Goal: Task Accomplishment & Management: Complete application form

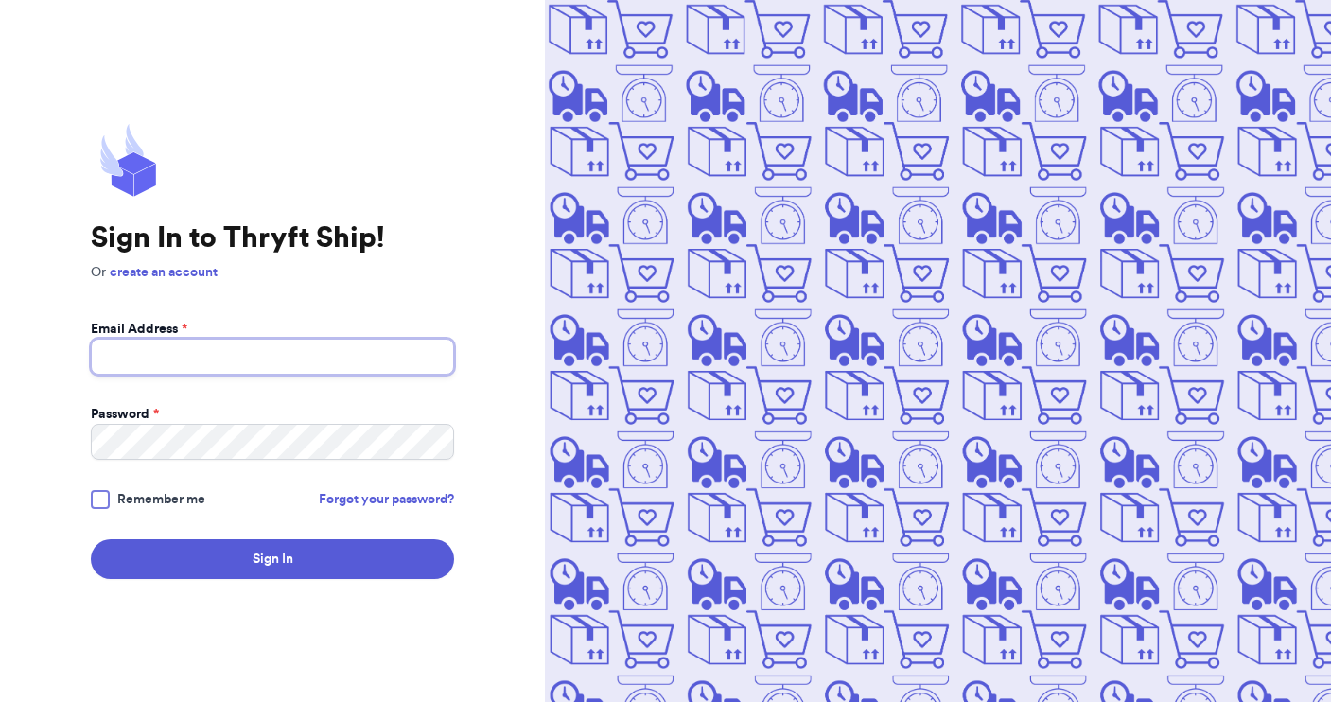
type input "[EMAIL_ADDRESS][DOMAIN_NAME]"
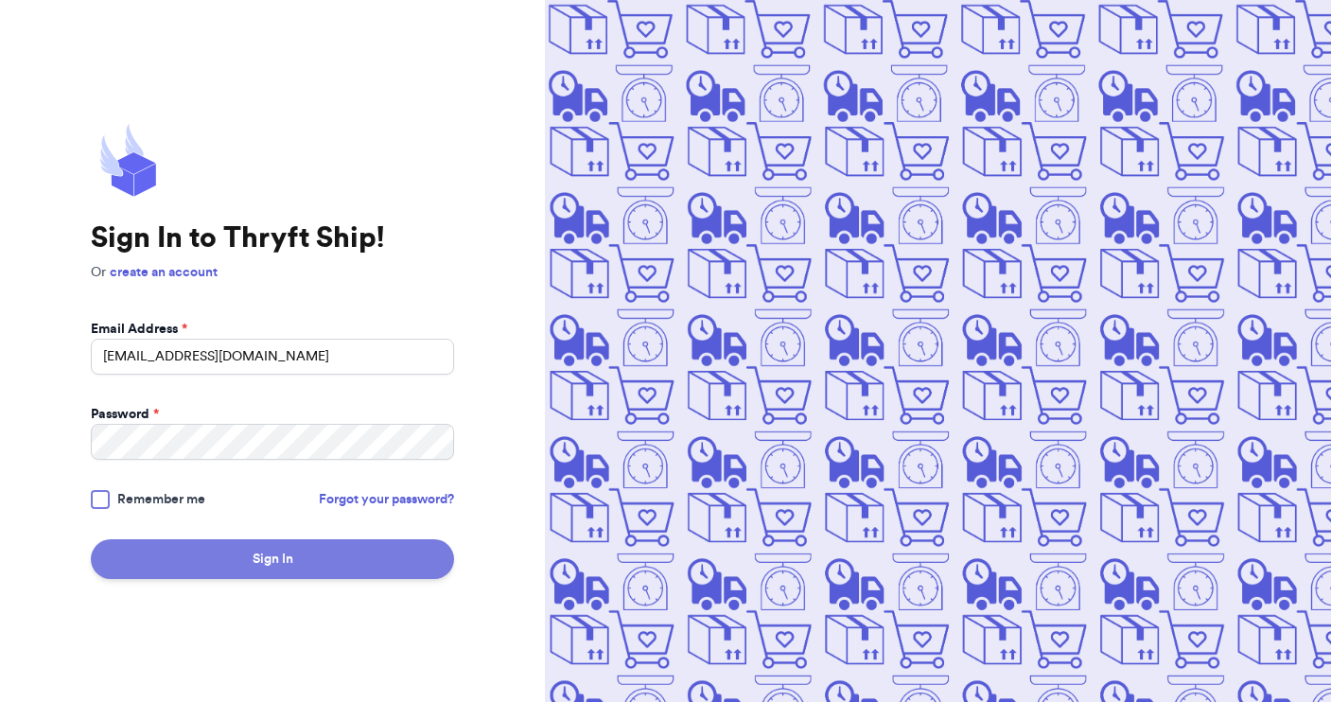
click at [232, 569] on button "Sign In" at bounding box center [272, 559] width 363 height 40
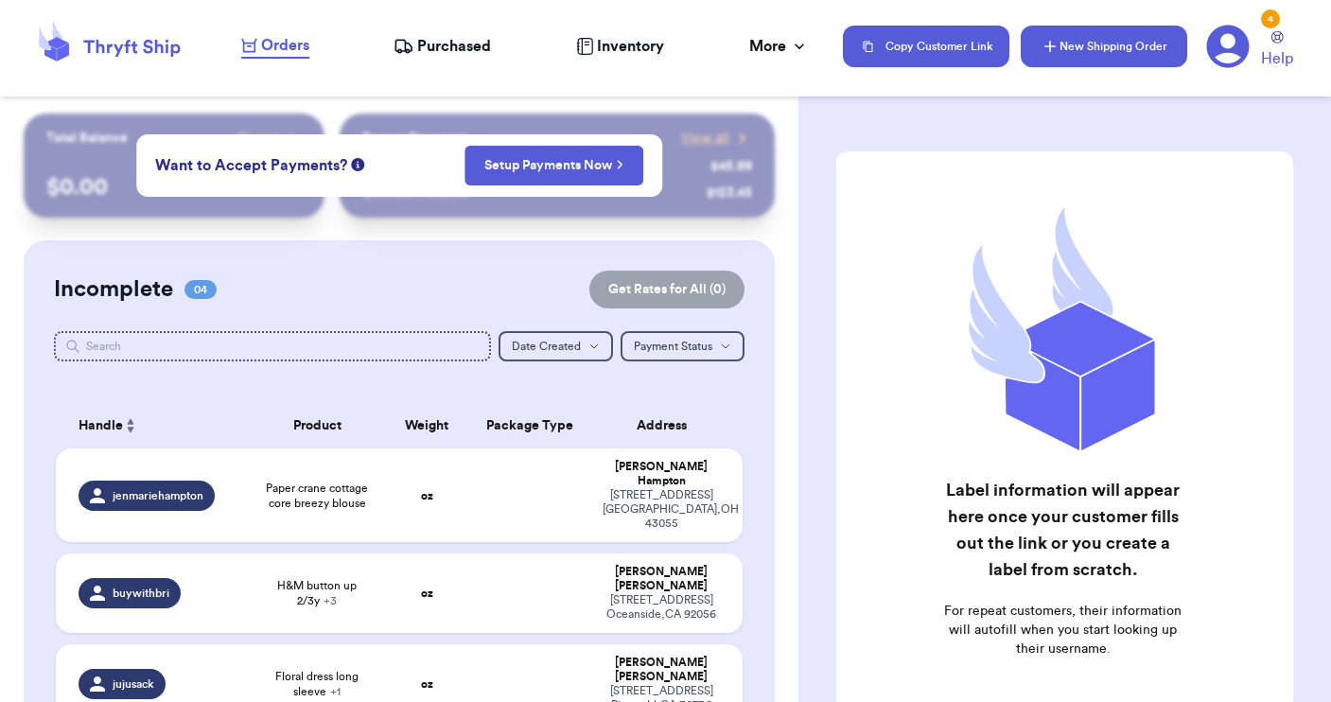
click at [1123, 41] on button "New Shipping Order" at bounding box center [1104, 47] width 166 height 42
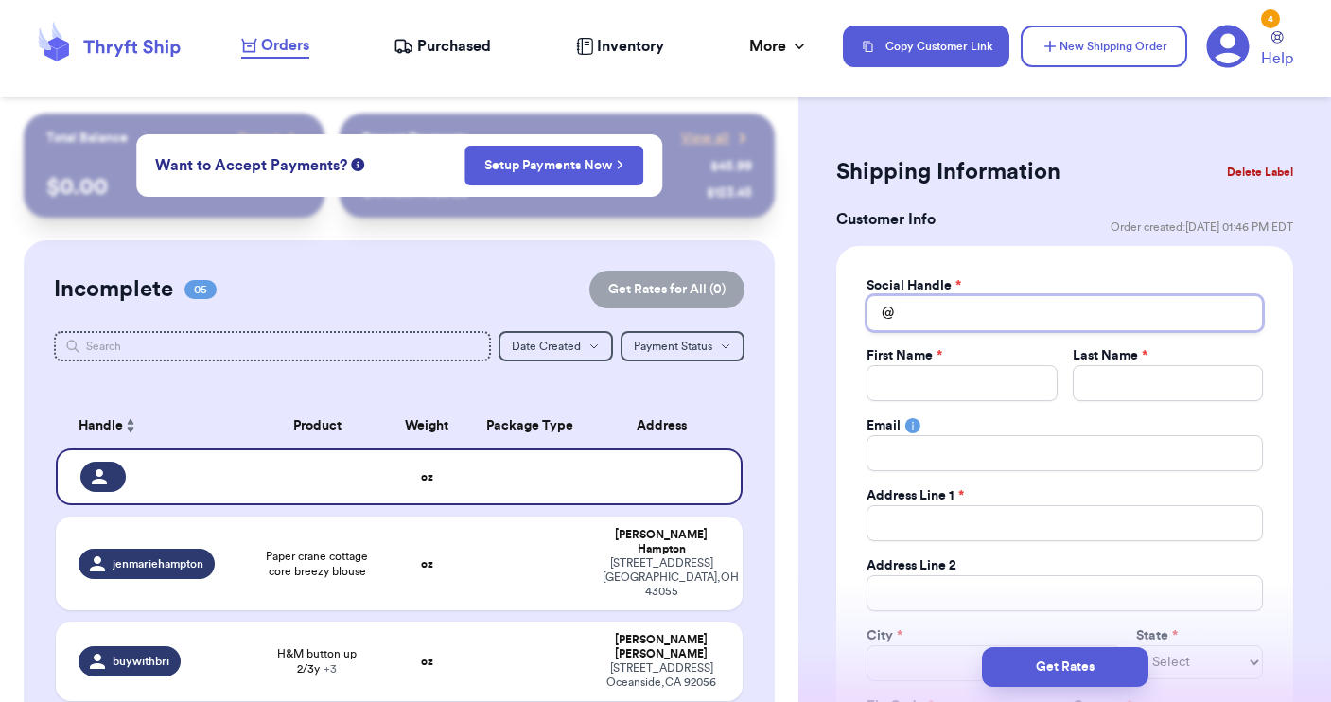
drag, startPoint x: 944, startPoint y: 308, endPoint x: 945, endPoint y: 289, distance: 19.9
click at [944, 307] on input "Total Amount Paid" at bounding box center [1065, 313] width 396 height 36
type input "h"
type input "hi"
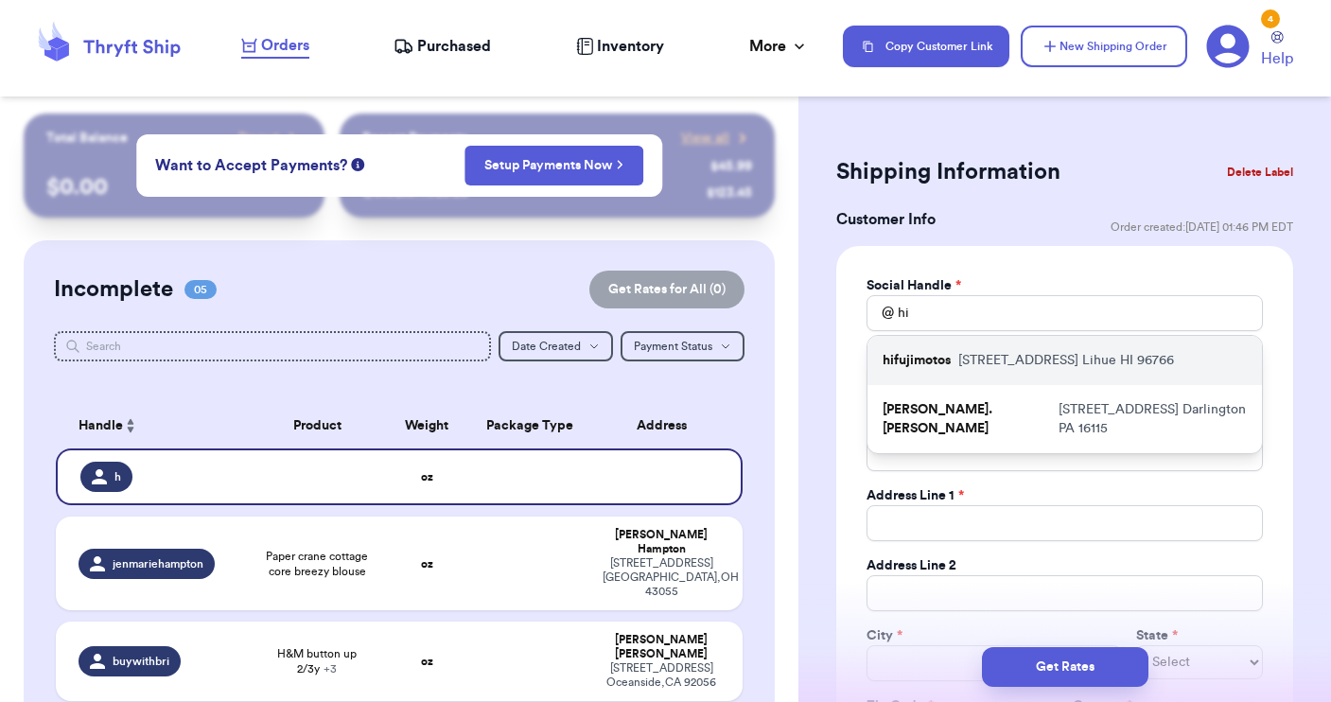
click at [944, 359] on p "hifujimotos" at bounding box center [917, 360] width 68 height 19
type input "hifujimotos"
type input "Andrea"
type input "Fujimoto"
type input "2768 Kapena St"
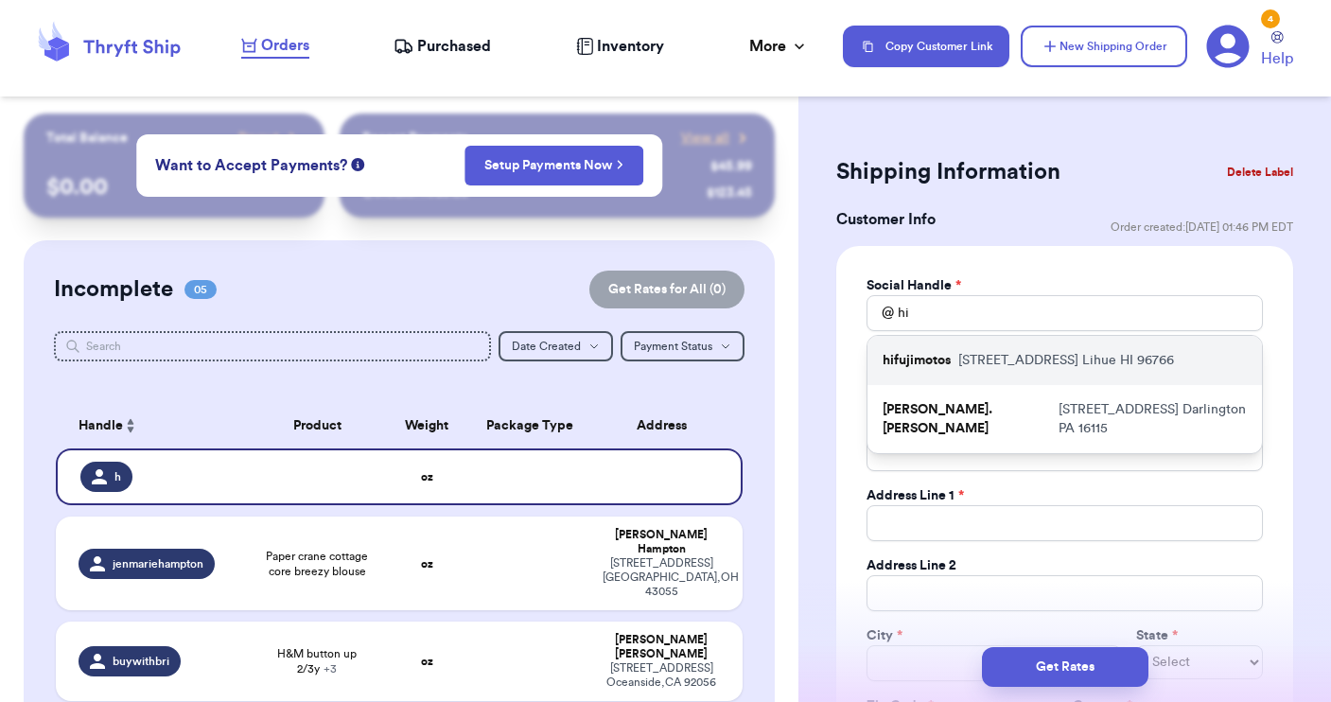
type input "Lihue"
select select "HI"
type input "96766"
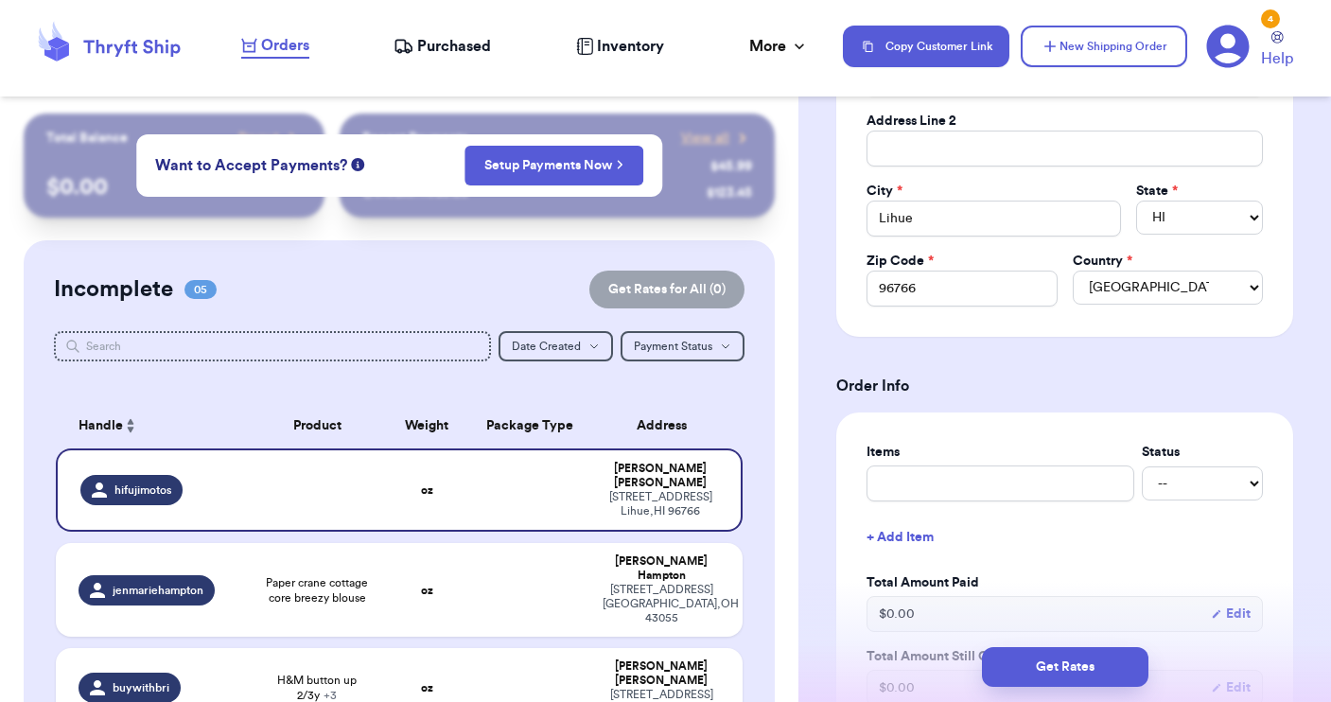
scroll to position [450, 0]
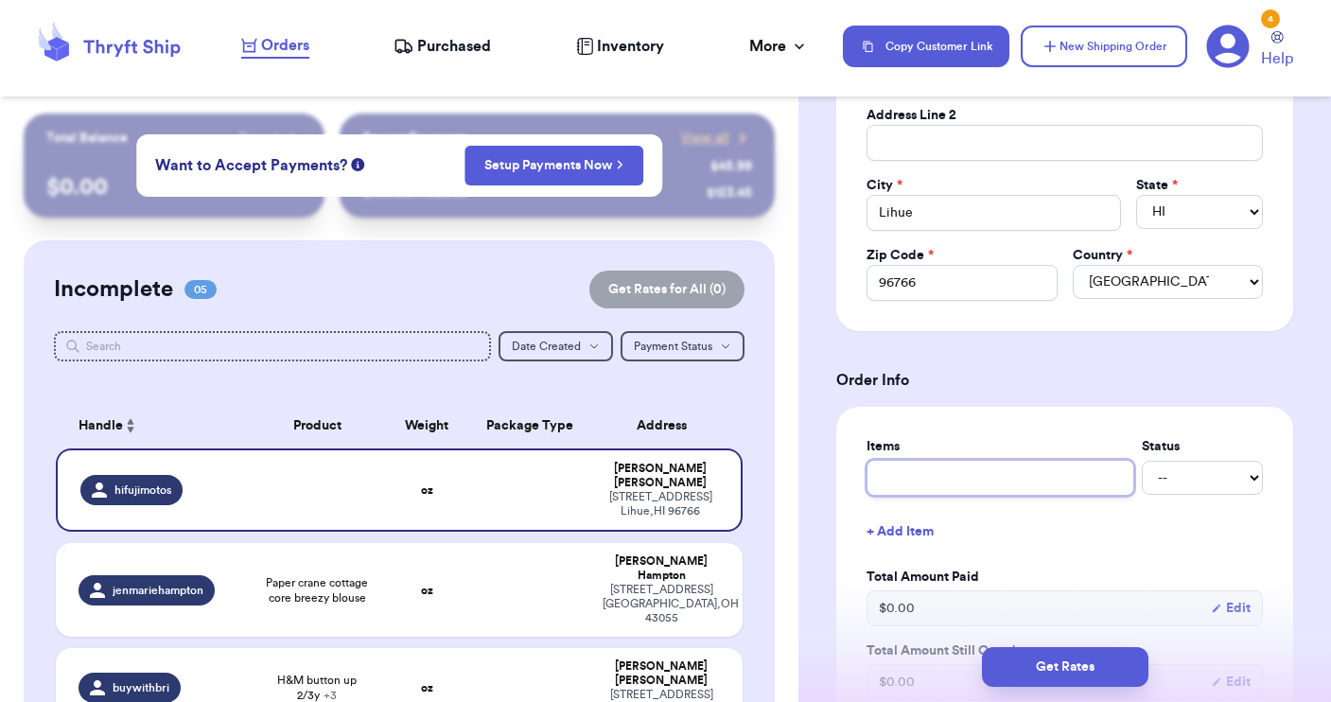
type input "c"
type input "cl"
type input "clo"
type input "clot"
type input "cloth"
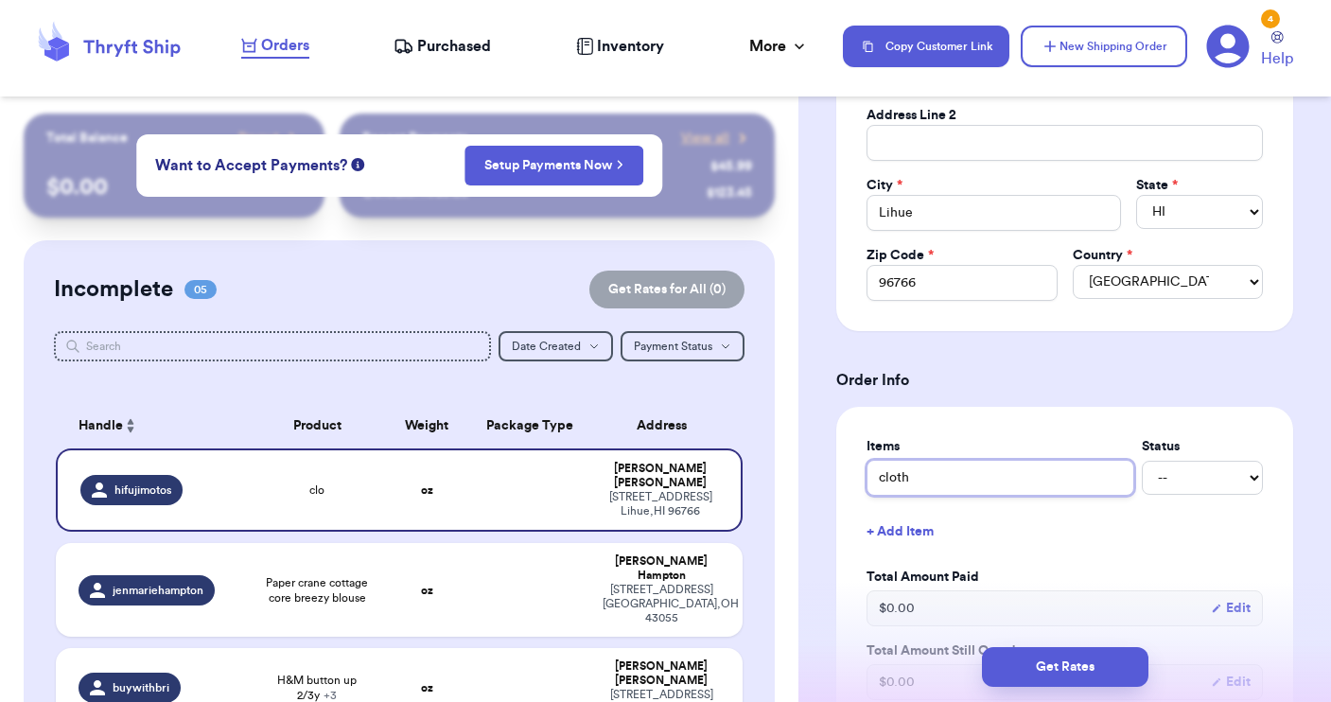
type input "clothe"
type input "clothes"
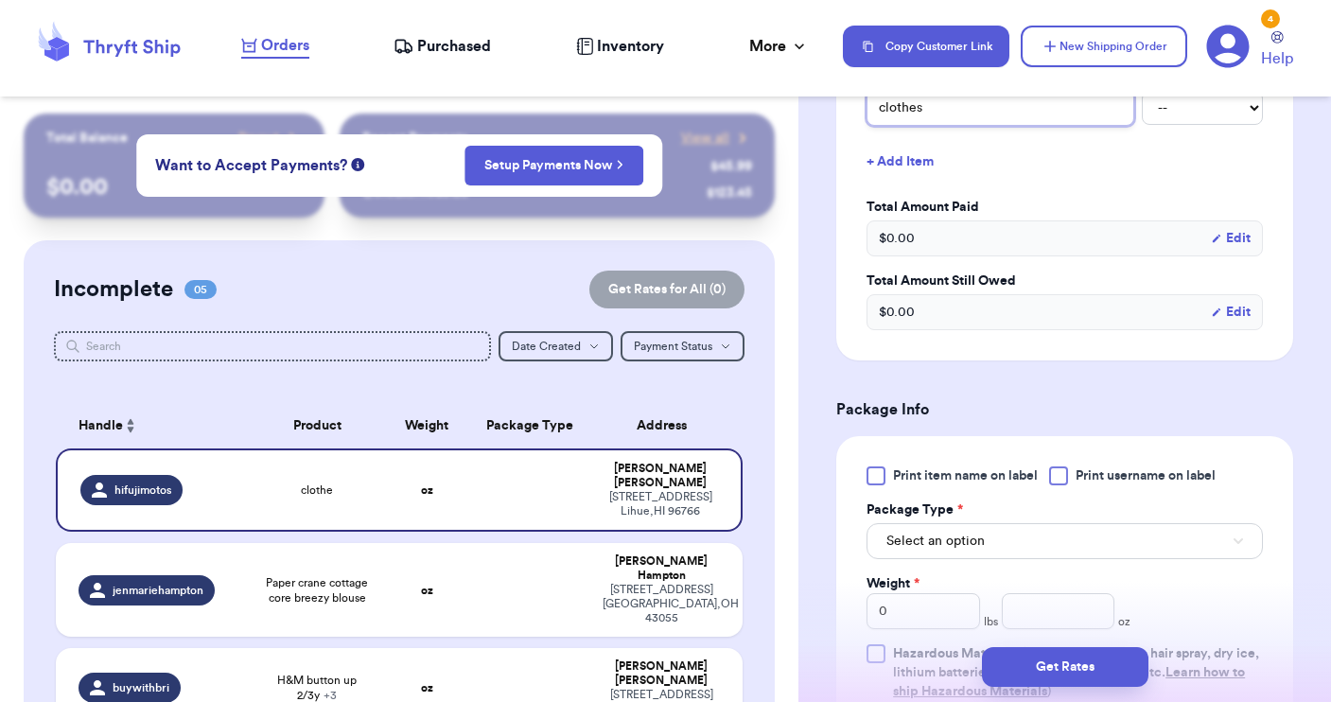
scroll to position [829, 0]
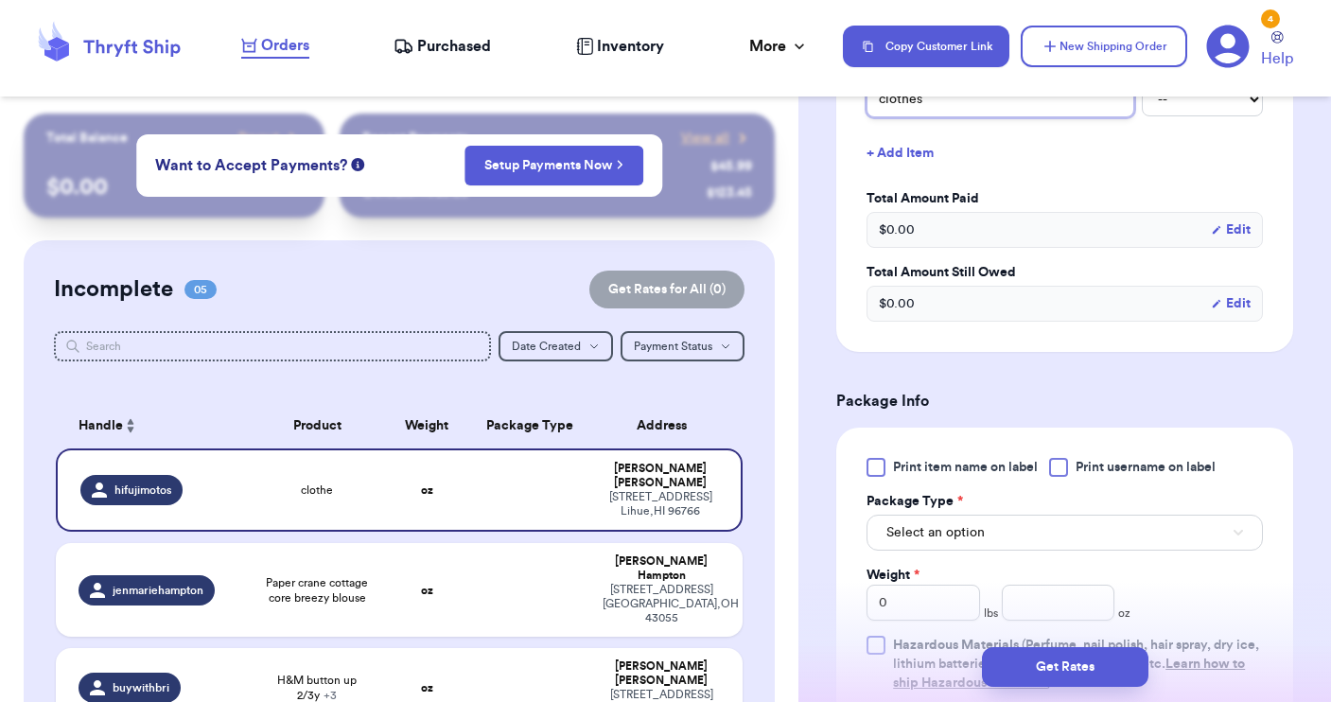
type input "clothes"
click at [878, 478] on div "Print item name on label Print username on label Package Type * Select an optio…" at bounding box center [1065, 575] width 396 height 235
click at [876, 473] on div at bounding box center [876, 467] width 19 height 19
click at [0, 0] on input "Print item name on label" at bounding box center [0, 0] width 0 height 0
click at [869, 473] on icon at bounding box center [875, 467] width 15 height 15
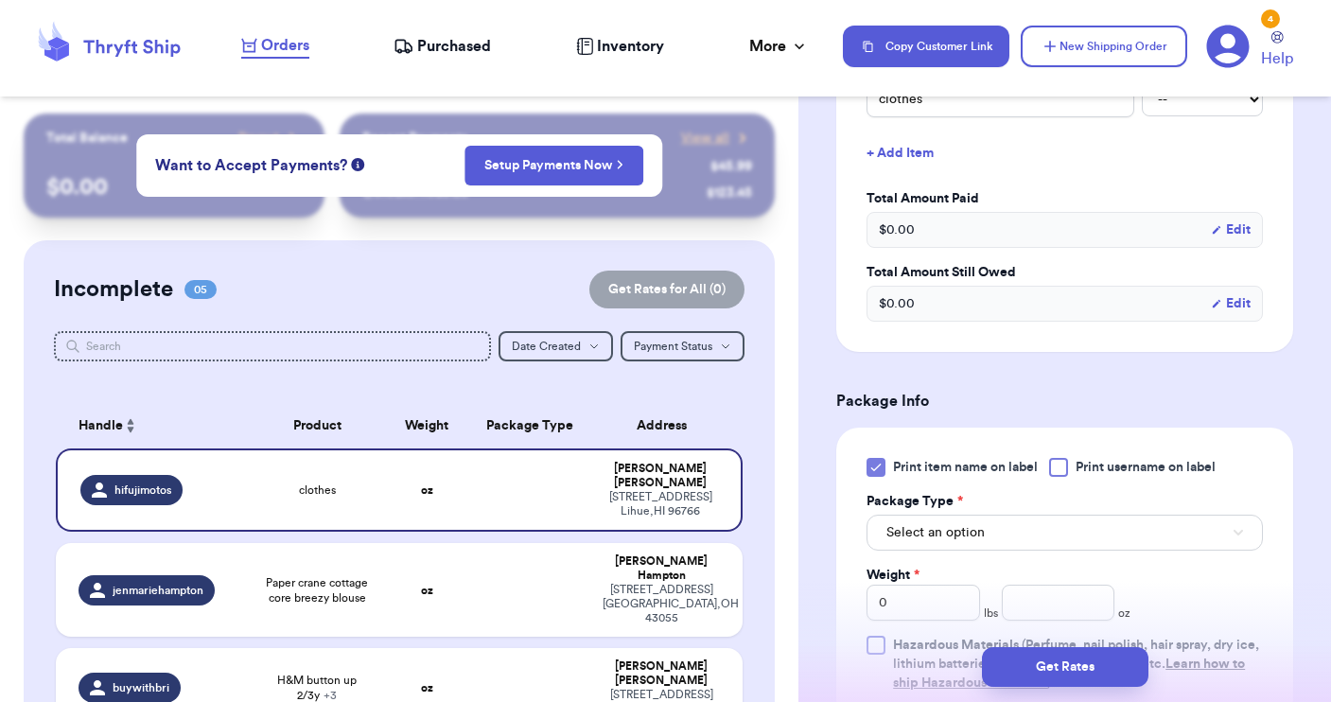
click at [0, 0] on input "Print item name on label" at bounding box center [0, 0] width 0 height 0
click at [1049, 470] on div "Print item name on label Print username on label" at bounding box center [1065, 467] width 396 height 19
click at [1066, 471] on div at bounding box center [1058, 467] width 19 height 19
click at [0, 0] on input "Print username on label" at bounding box center [0, 0] width 0 height 0
click at [1050, 532] on button "Select an option" at bounding box center [1065, 533] width 396 height 36
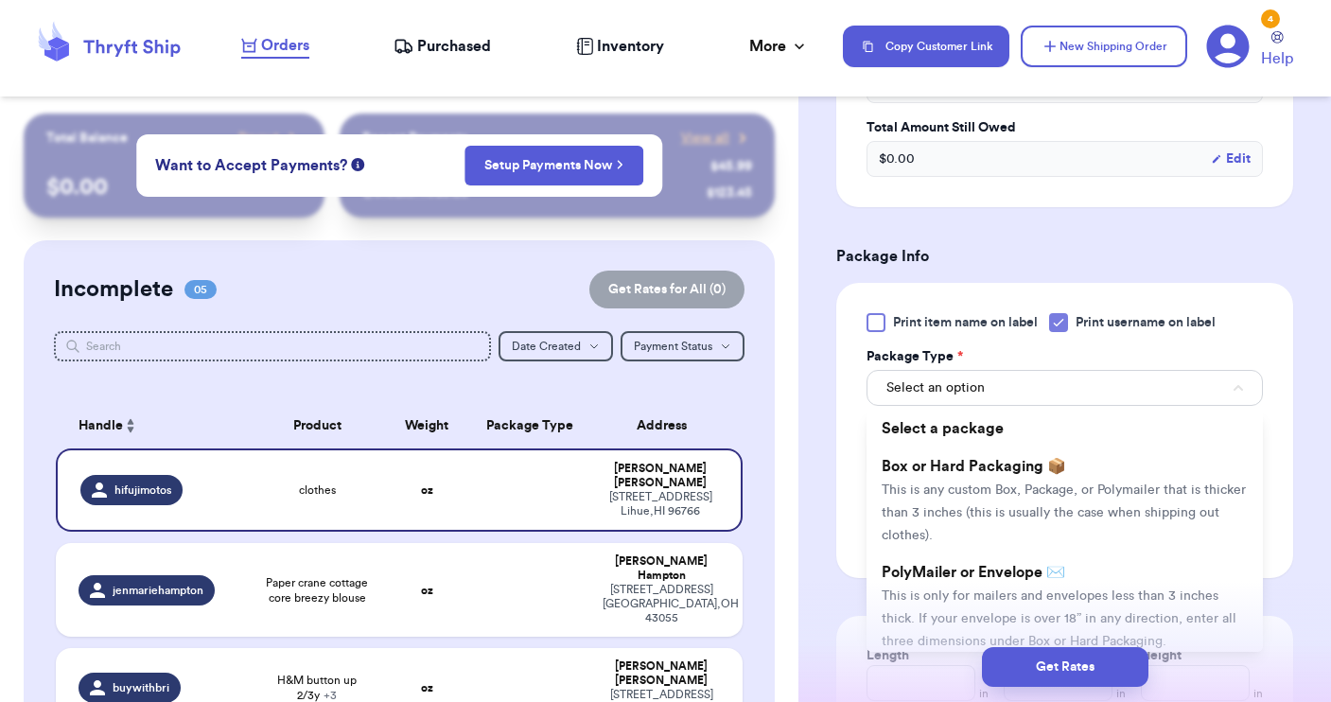
scroll to position [986, 0]
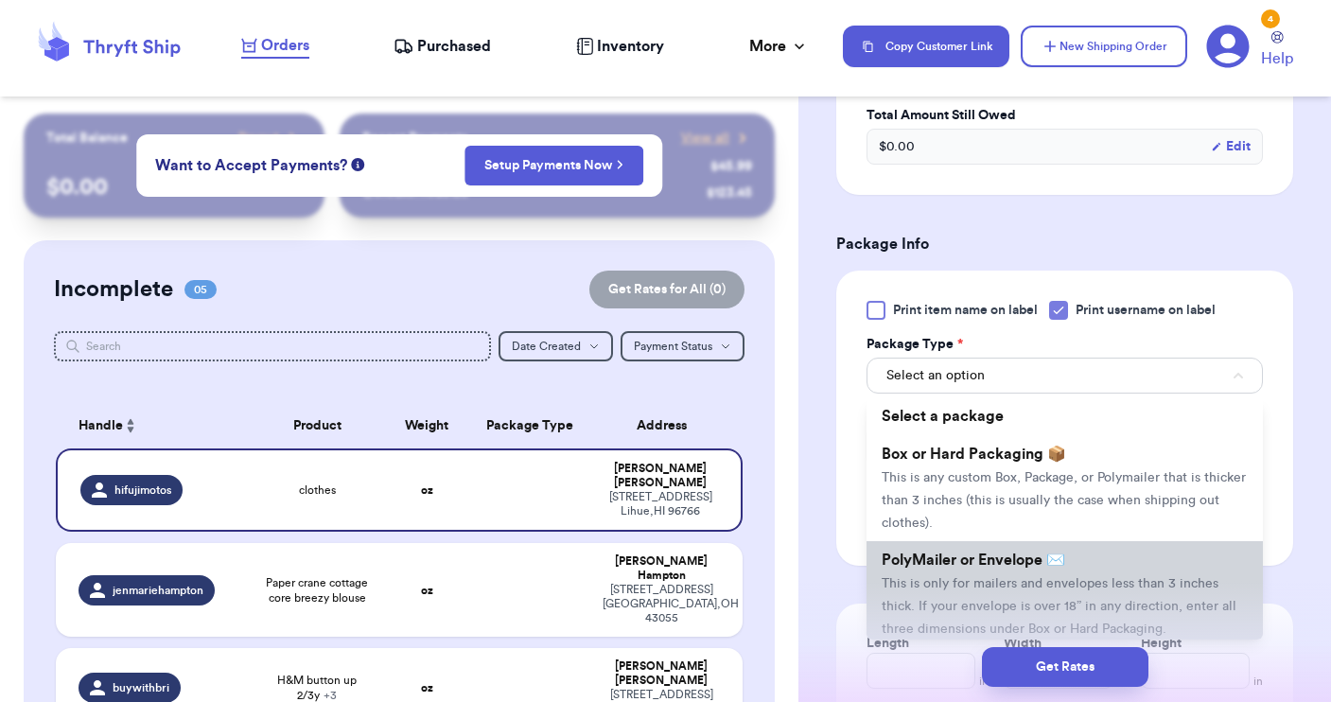
click at [1013, 568] on span "PolyMailer or Envelope ✉️" at bounding box center [974, 559] width 184 height 15
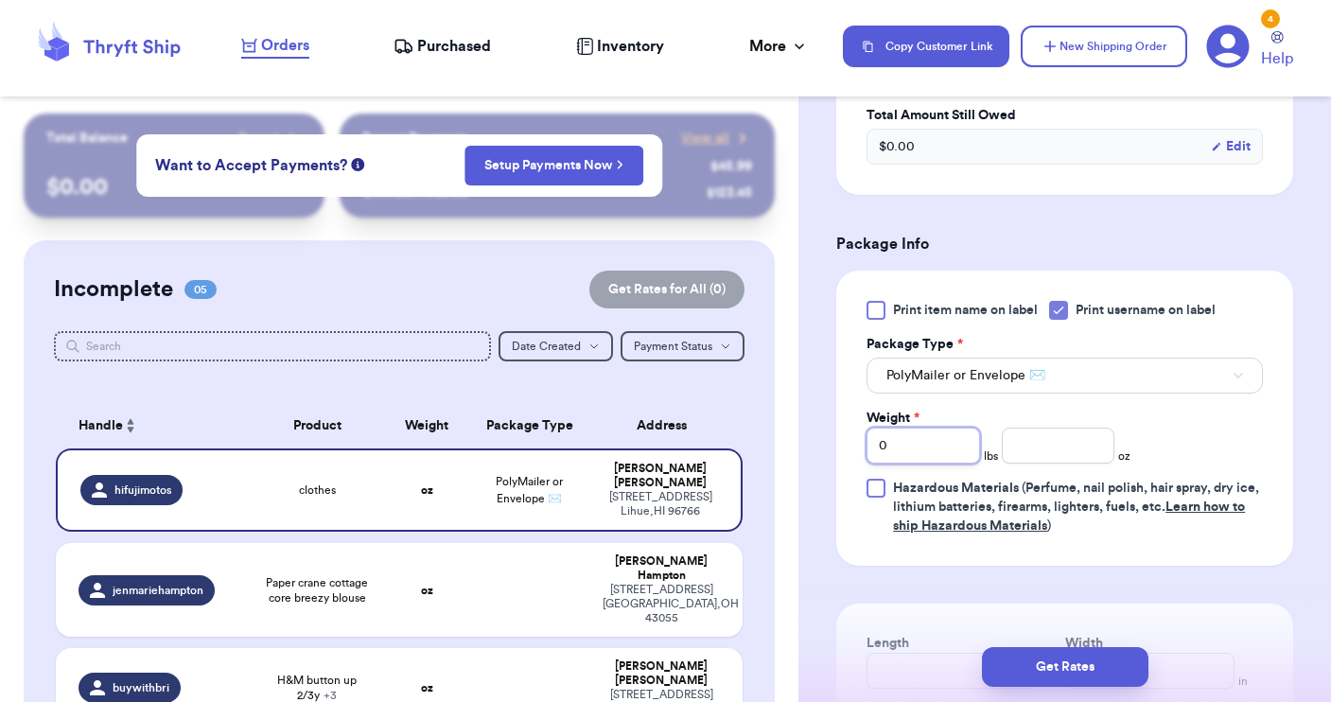
click at [916, 454] on input "0" at bounding box center [924, 446] width 114 height 36
type input "1"
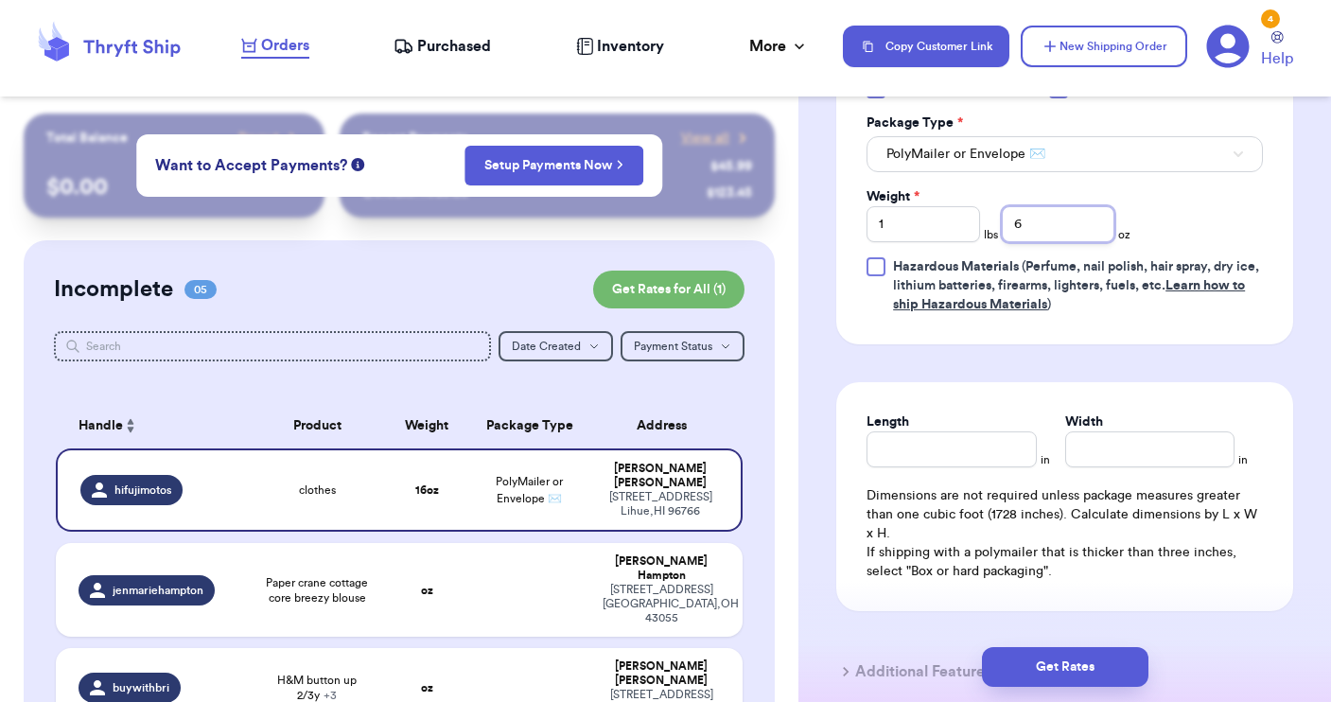
scroll to position [1214, 0]
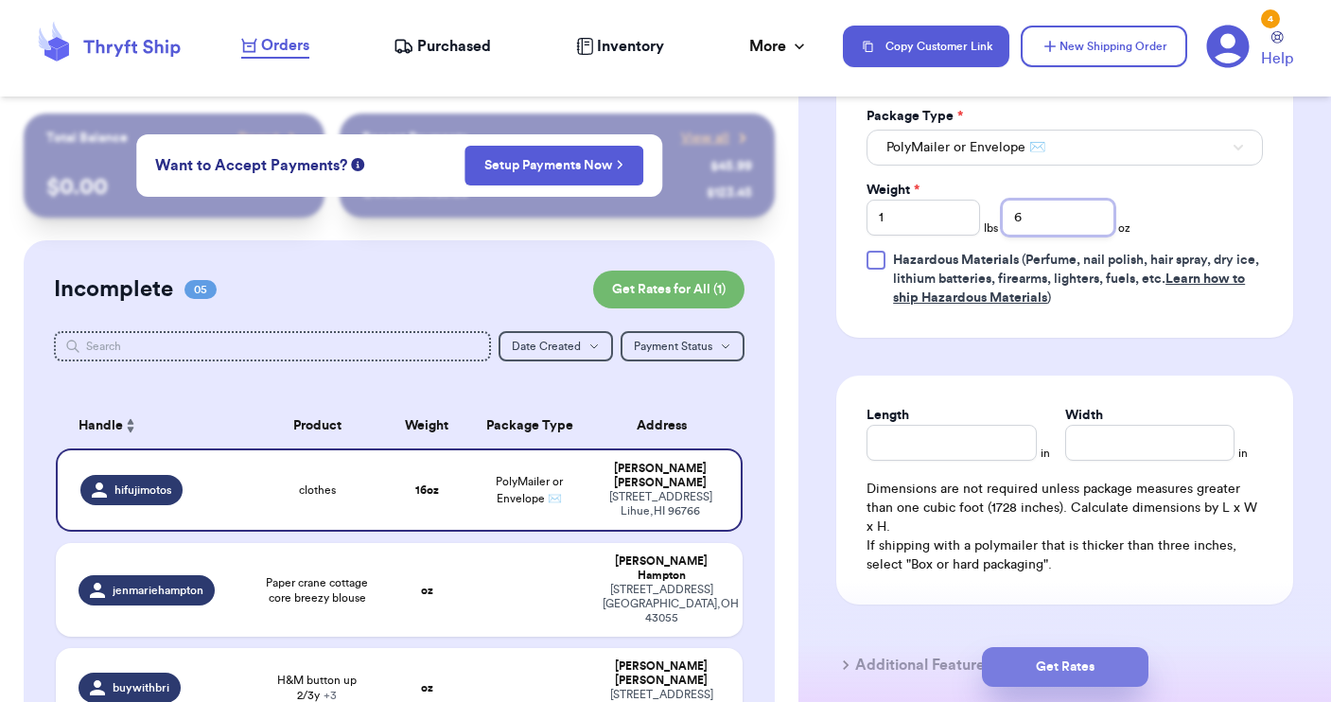
type input "6"
click at [1056, 668] on button "Get Rates" at bounding box center [1065, 667] width 166 height 40
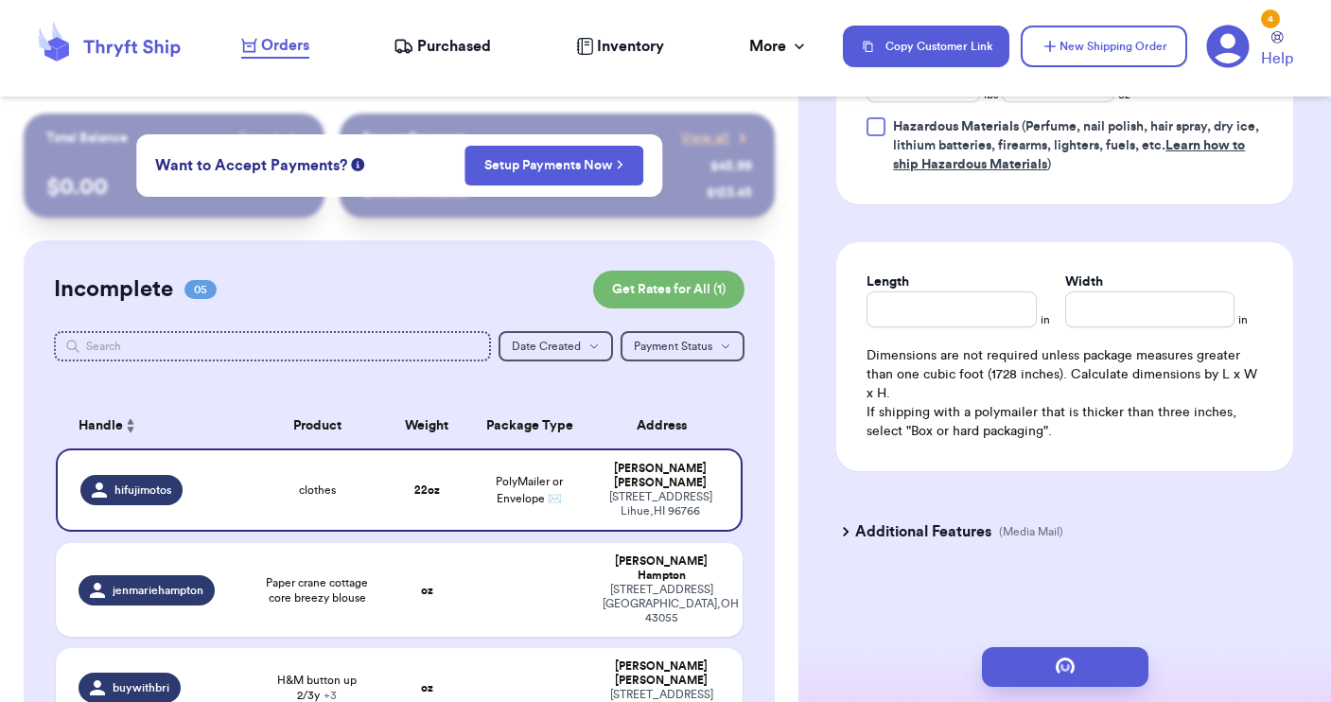
scroll to position [0, 0]
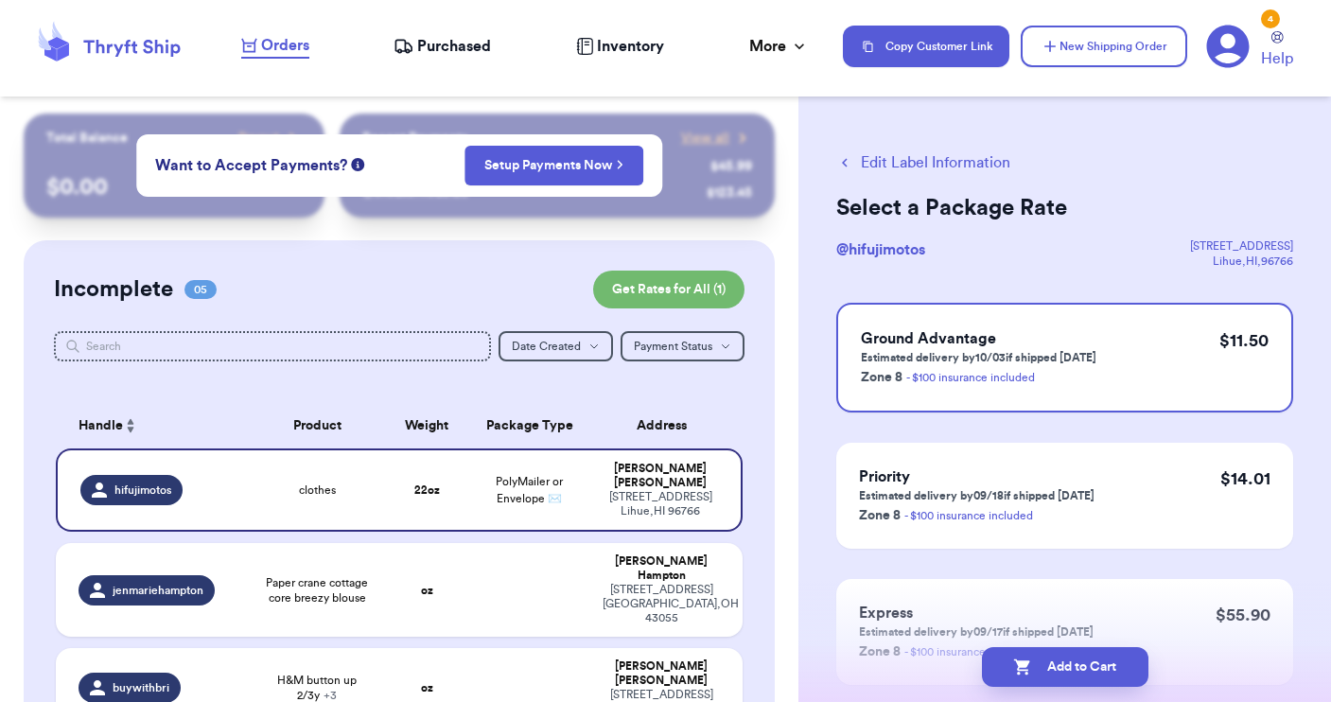
click at [946, 160] on button "Edit Label Information" at bounding box center [923, 162] width 174 height 23
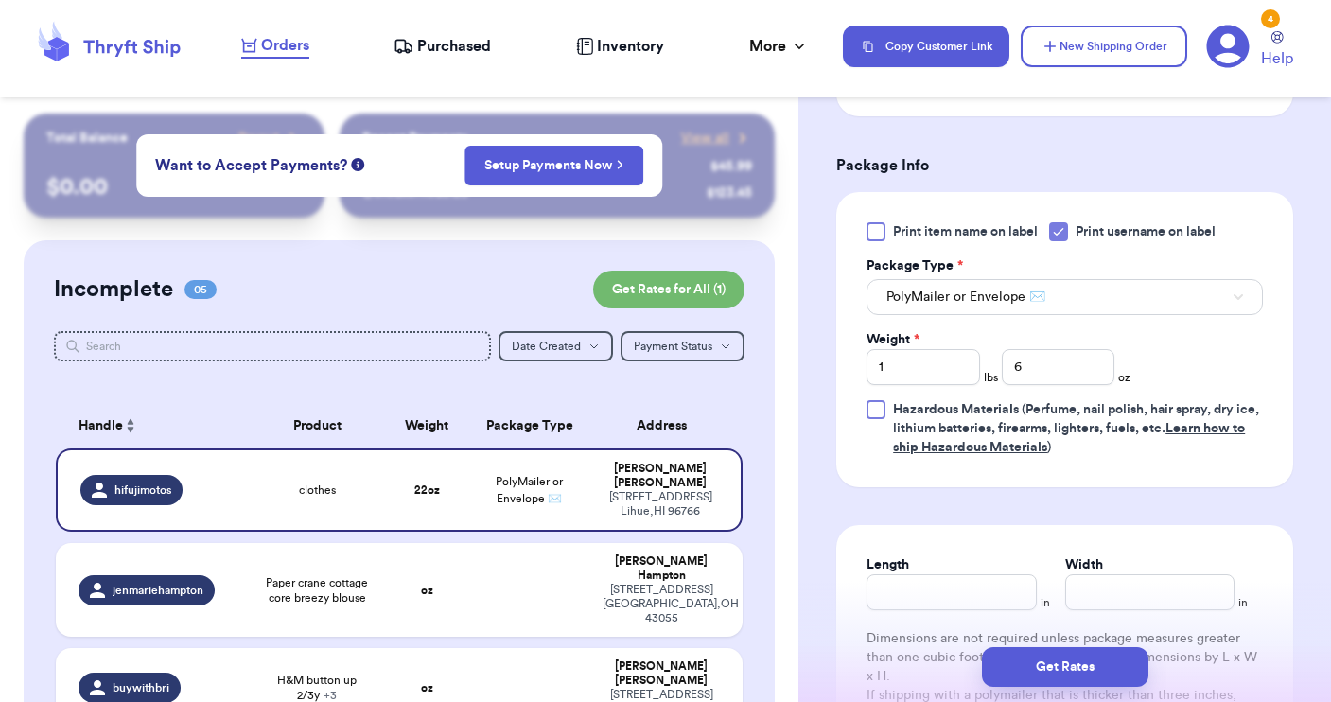
scroll to position [738, 0]
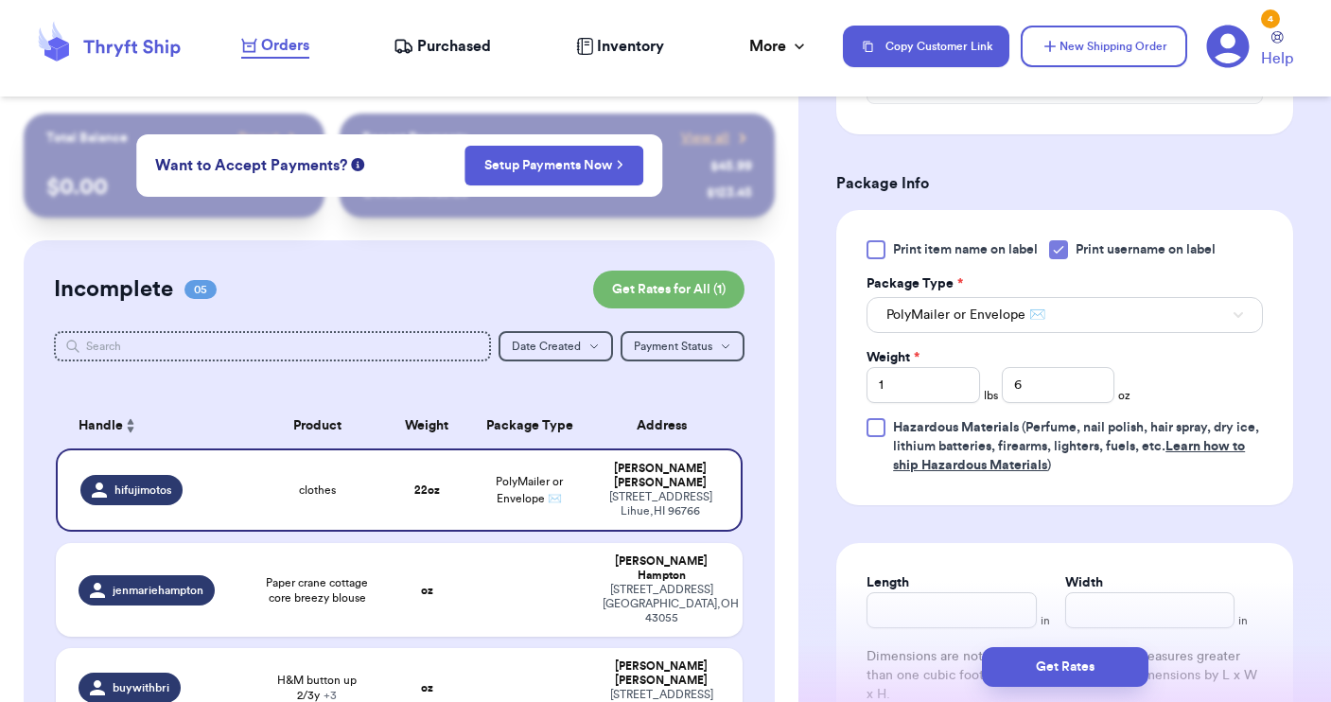
click at [980, 318] on span "PolyMailer or Envelope ✉️" at bounding box center [965, 315] width 159 height 19
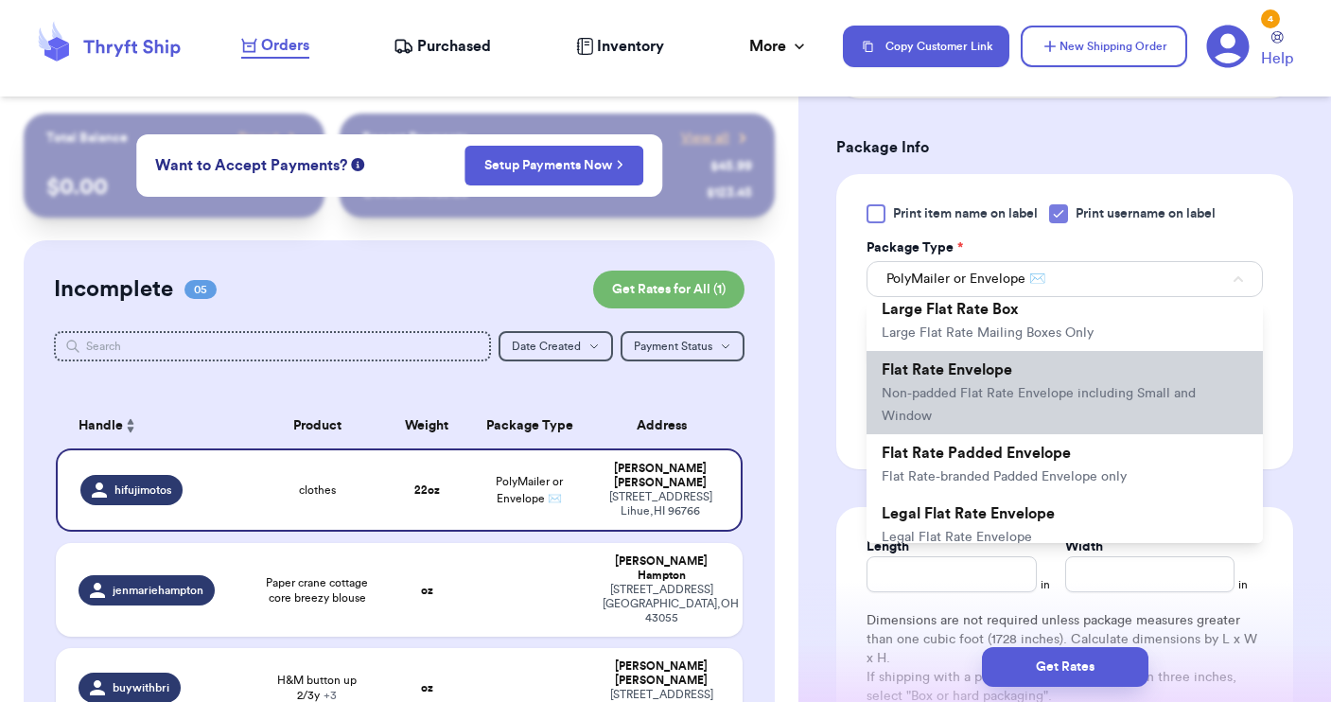
scroll to position [379, 0]
click at [950, 379] on span "Flat Rate Envelope" at bounding box center [947, 371] width 131 height 15
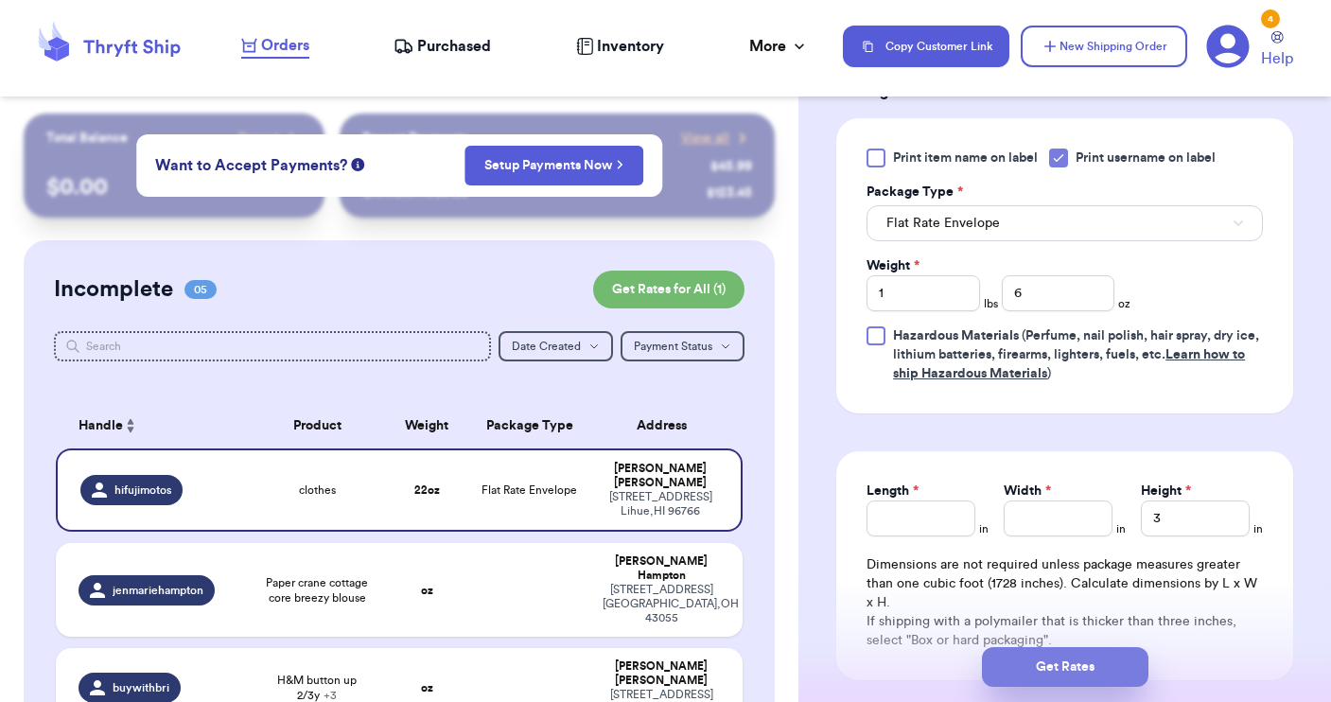
click at [1044, 673] on button "Get Rates" at bounding box center [1065, 667] width 166 height 40
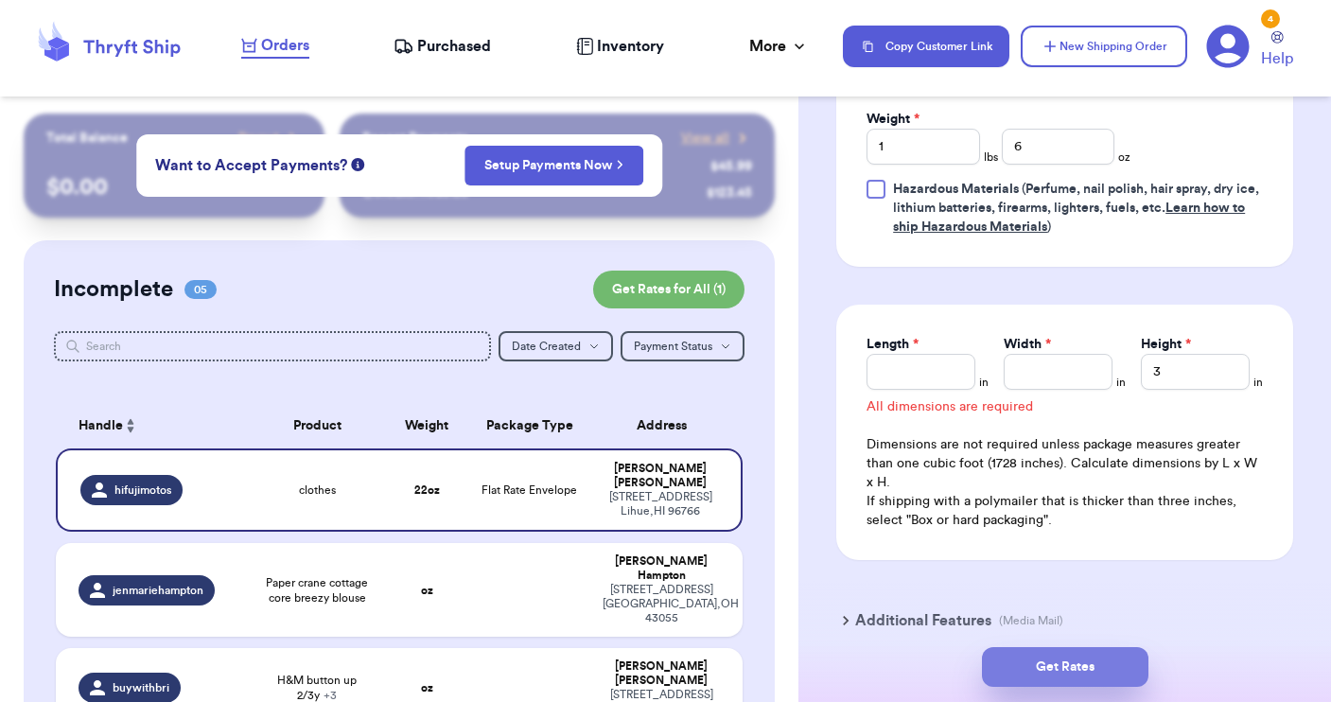
scroll to position [1001, 0]
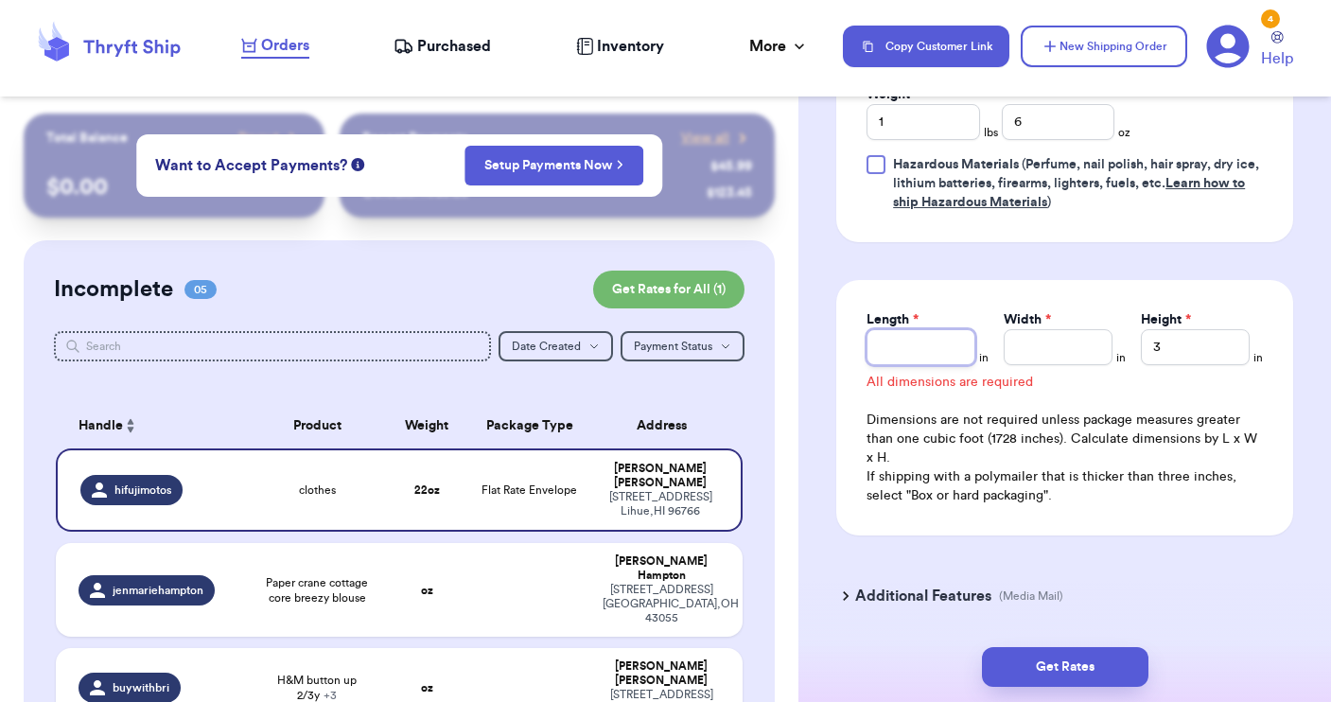
click at [928, 361] on input "Length *" at bounding box center [921, 347] width 109 height 36
type input "12"
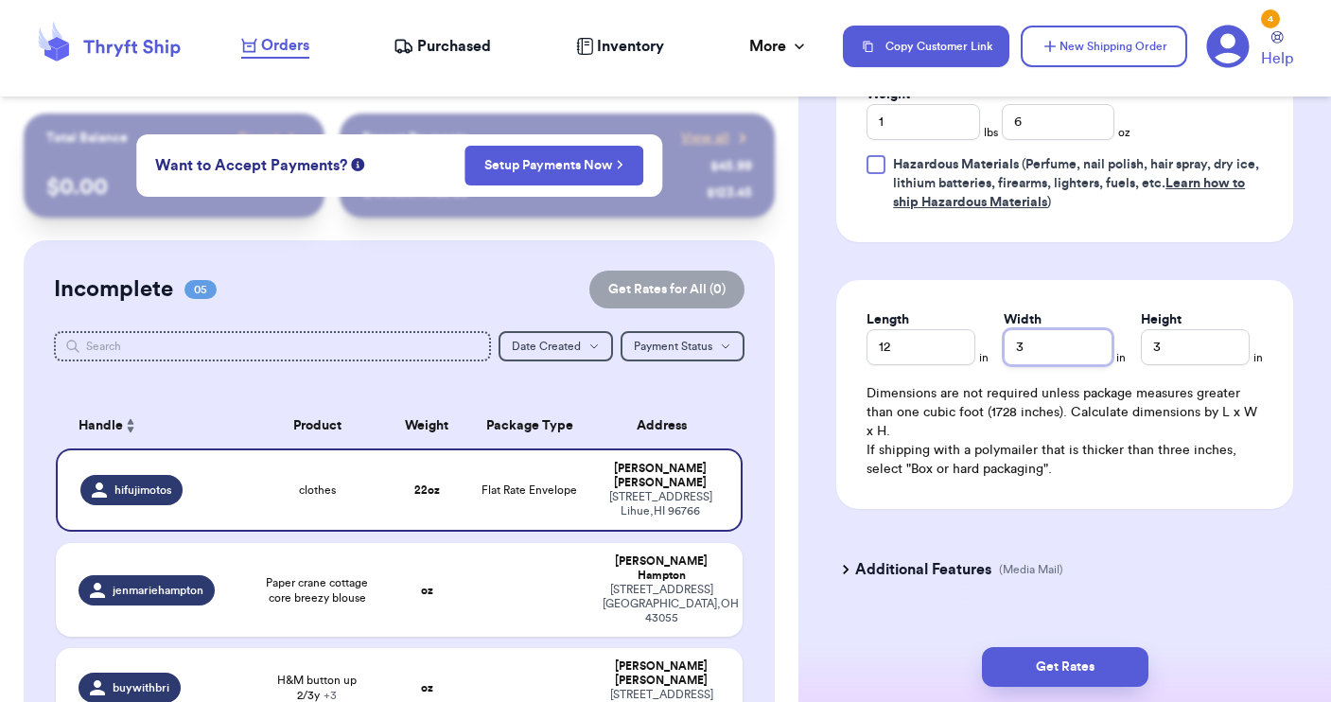
type input "3"
click at [1179, 353] on input "3" at bounding box center [1195, 347] width 109 height 36
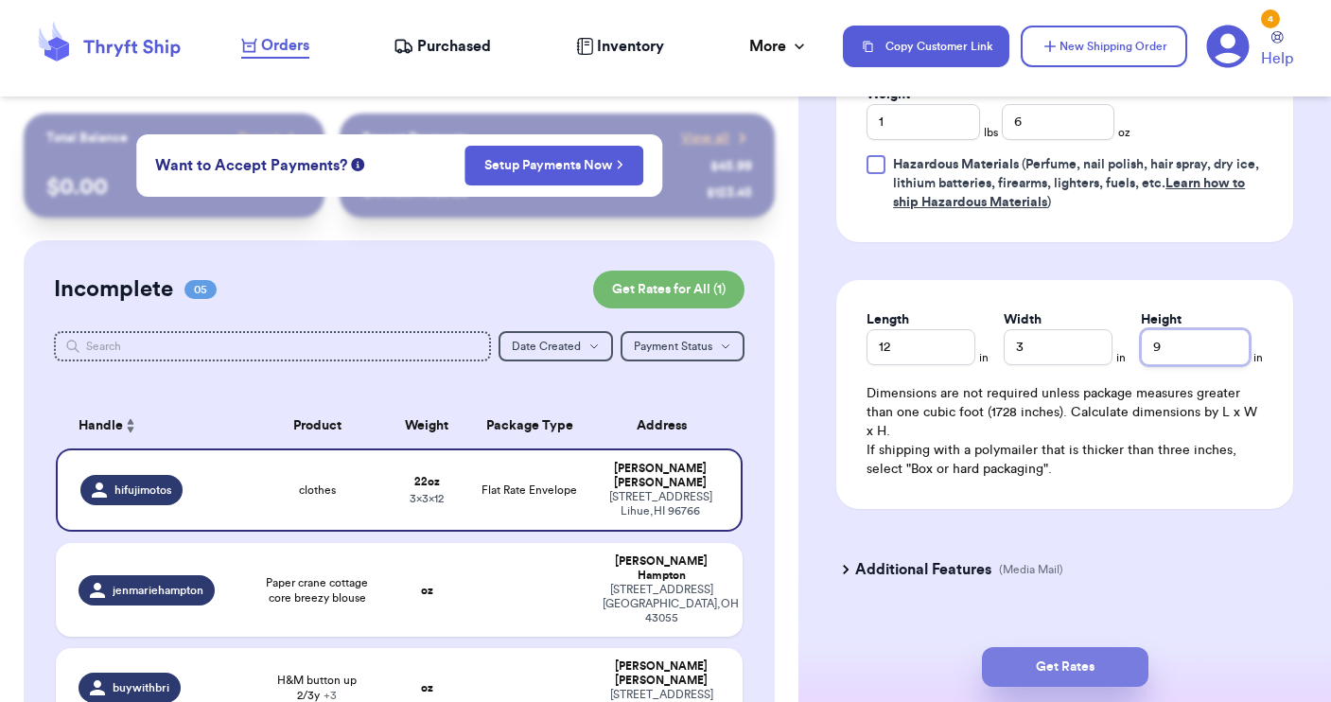
type input "9"
click at [1095, 670] on button "Get Rates" at bounding box center [1065, 667] width 166 height 40
